Goal: Information Seeking & Learning: Learn about a topic

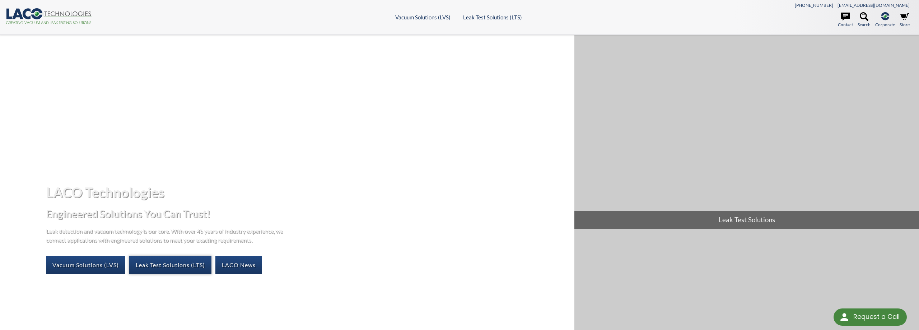
click at [181, 266] on link "Leak Test Solutions (LTS)" at bounding box center [170, 265] width 82 height 18
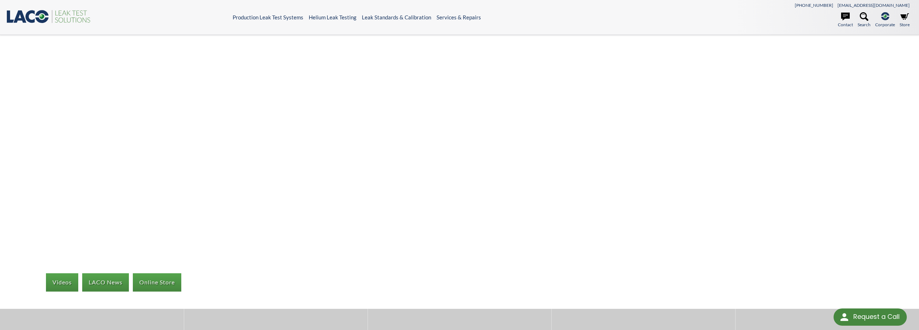
click at [33, 17] on icon ".st0{fill:#193661;} .st1{fill:url(#SVGID_1_);} .st2{fill:#46883F;} .st3{fill:no…" at bounding box center [49, 16] width 86 height 15
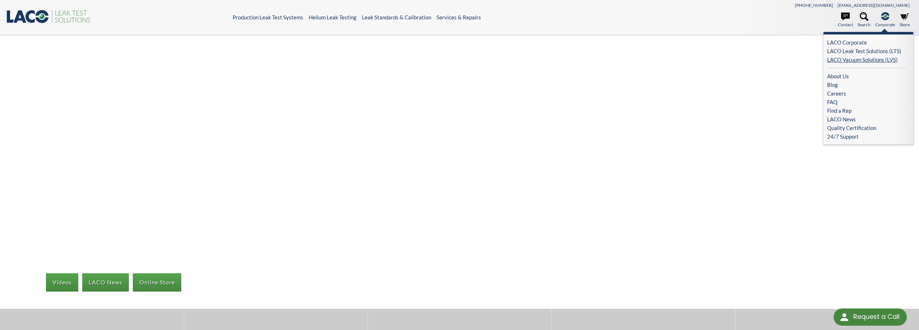
click at [864, 59] on link "LACO Vacuum Solutions (LVS)" at bounding box center [866, 59] width 79 height 9
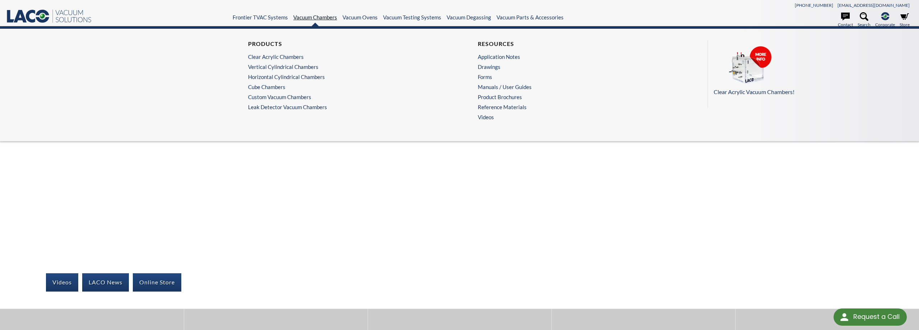
click at [316, 17] on link "Vacuum Chambers" at bounding box center [315, 17] width 44 height 6
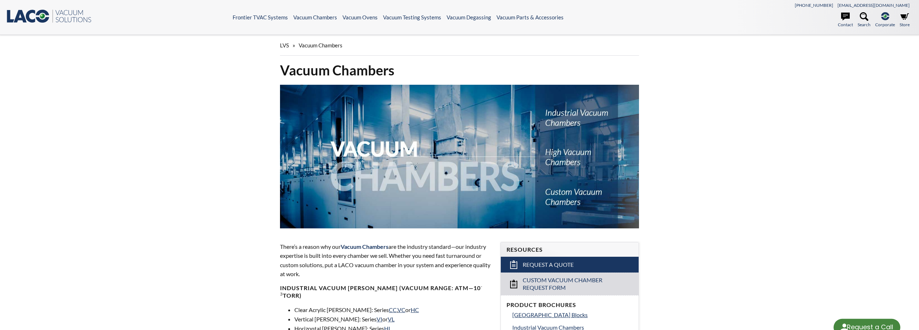
select select "Language Translate Widget"
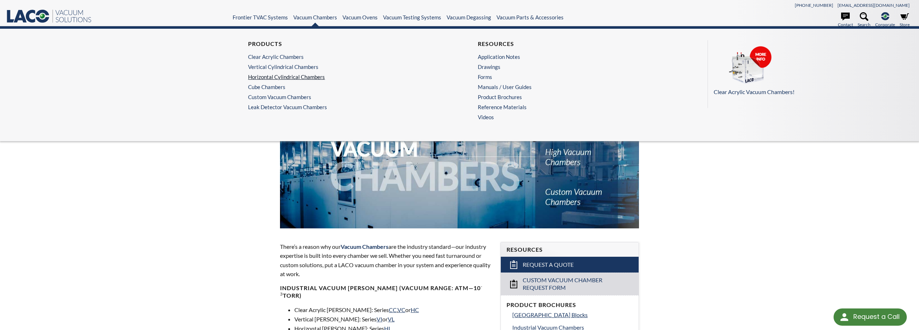
click at [279, 75] on link "Horizontal Cylindrical Chambers" at bounding box center [343, 77] width 190 height 6
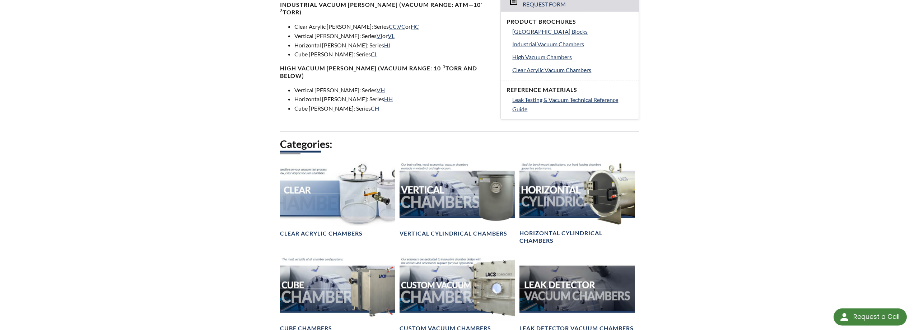
scroll to position [293, 0]
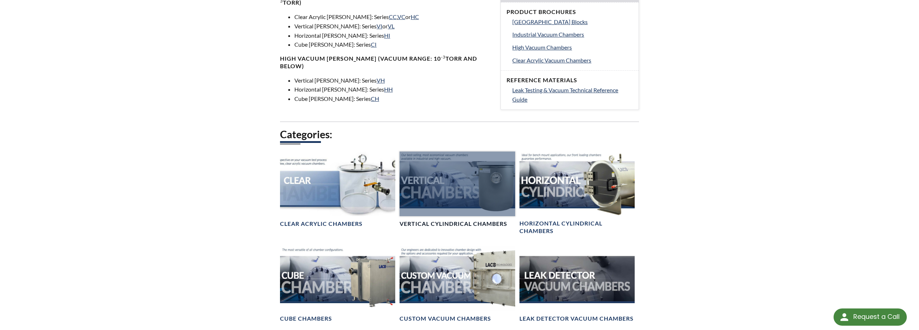
click at [437, 181] on div at bounding box center [457, 184] width 115 height 65
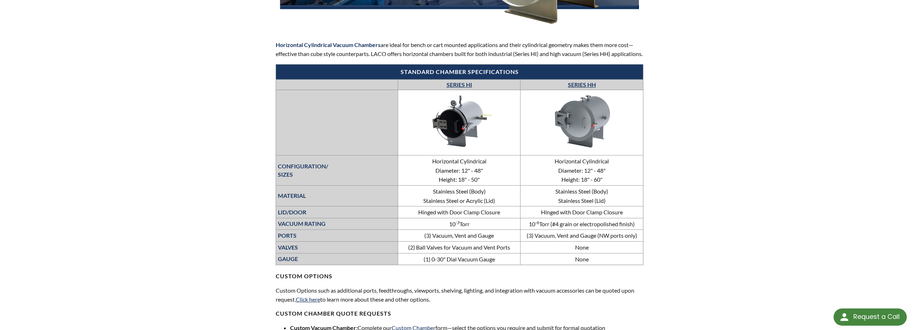
scroll to position [220, 0]
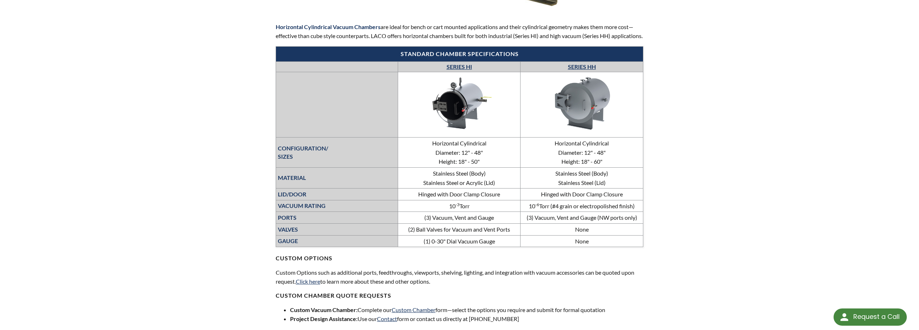
click at [578, 70] on link "SERIES HH" at bounding box center [582, 66] width 28 height 7
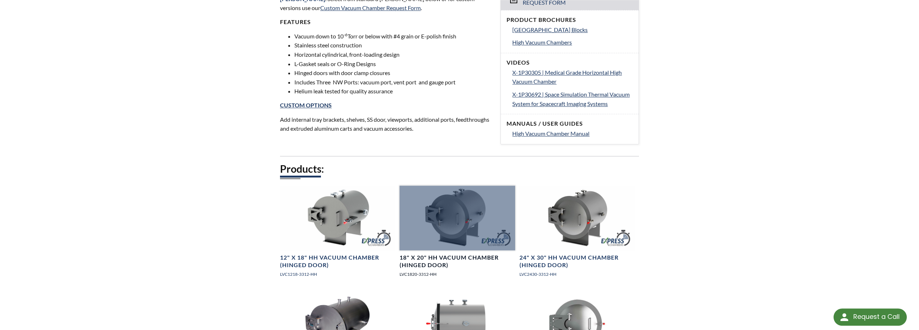
scroll to position [256, 0]
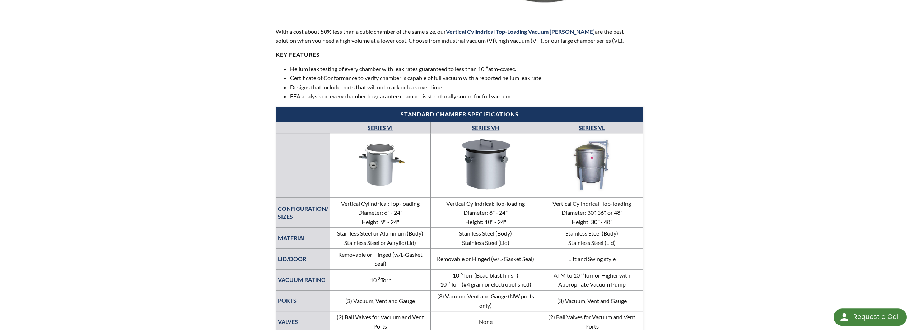
scroll to position [220, 0]
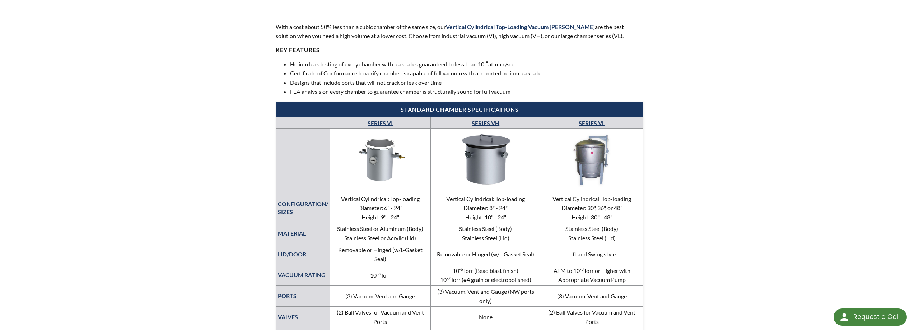
click at [376, 124] on link "SERIES VI" at bounding box center [380, 122] width 25 height 7
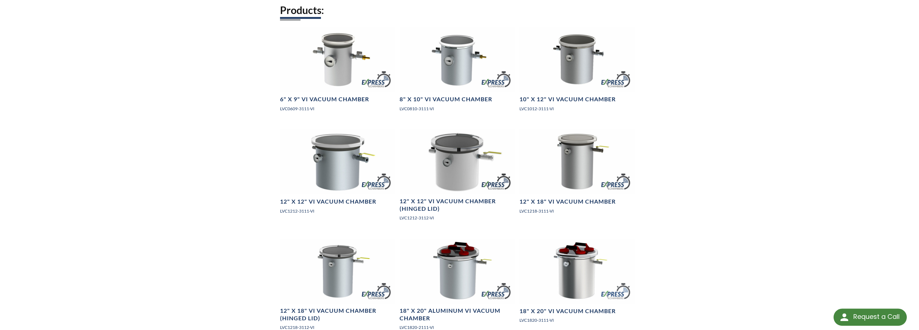
scroll to position [476, 0]
